Goal: Transaction & Acquisition: Obtain resource

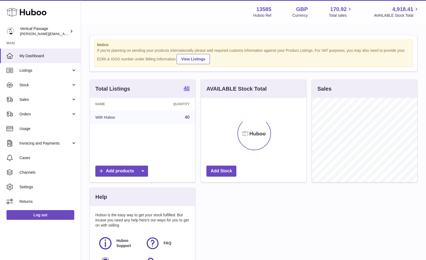
scroll to position [84, 105]
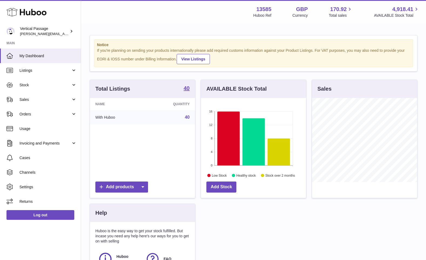
click at [245, 229] on div "Total Listings 40 Name Quantity With Huboo 40 Add products AVAILABLE Stock Tota…" at bounding box center [253, 191] width 333 height 222
click at [25, 87] on span "Stock" at bounding box center [45, 85] width 52 height 5
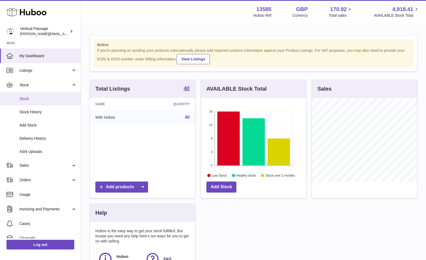
click at [25, 97] on span "Stock" at bounding box center [47, 98] width 57 height 5
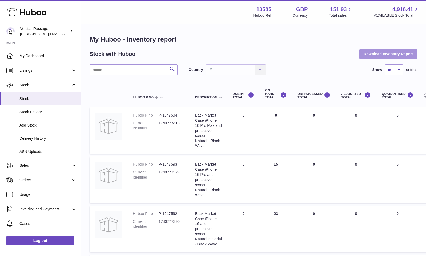
click at [377, 54] on button "Download Inventory Report" at bounding box center [388, 54] width 58 height 10
click at [292, 54] on div "Stock with Huboo Download Inventory Report" at bounding box center [254, 54] width 328 height 10
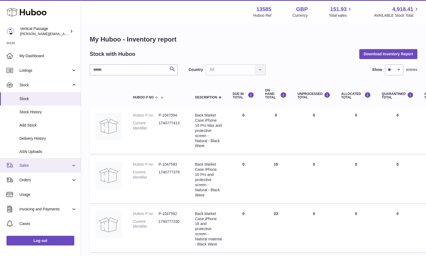
click at [34, 167] on span "Sales" at bounding box center [45, 165] width 52 height 5
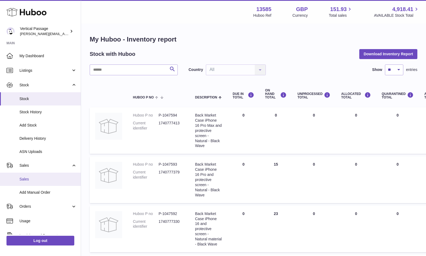
click at [25, 180] on span "Sales" at bounding box center [47, 179] width 57 height 5
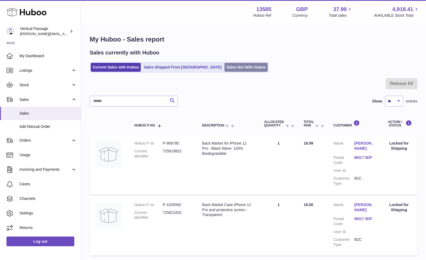
click at [224, 65] on link "Sales Not With Huboo" at bounding box center [245, 67] width 43 height 9
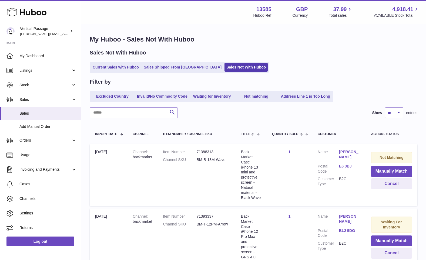
click at [315, 54] on div "Sales Not With Huboo" at bounding box center [254, 52] width 328 height 7
drag, startPoint x: 301, startPoint y: 30, endPoint x: 295, endPoint y: 26, distance: 6.6
